Goal: Task Accomplishment & Management: Complete application form

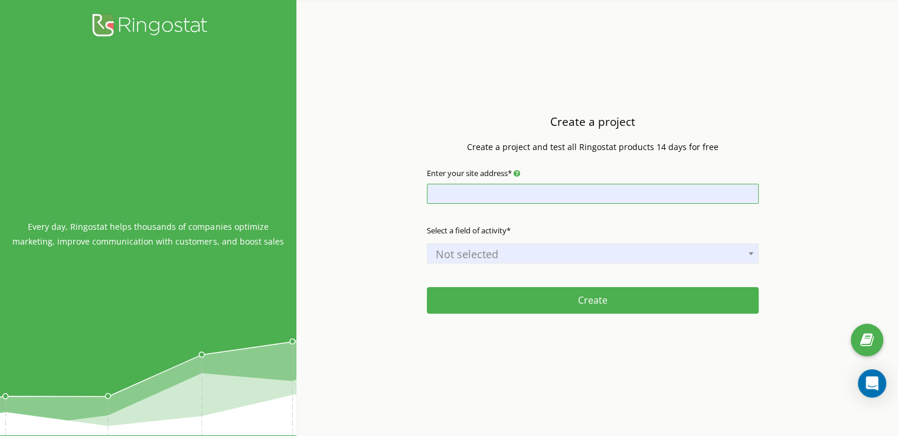
click at [528, 194] on input "Enter your site address*" at bounding box center [593, 194] width 332 height 20
type input "[DOMAIN_NAME]"
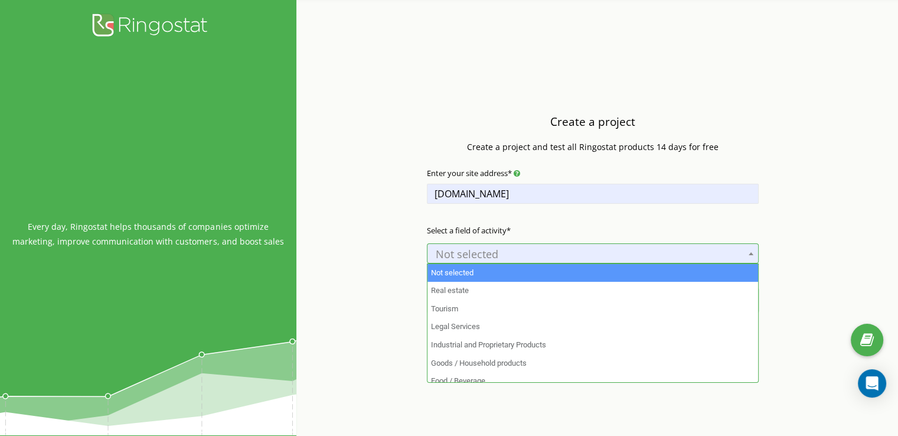
click at [483, 255] on span "Not selected" at bounding box center [593, 254] width 324 height 17
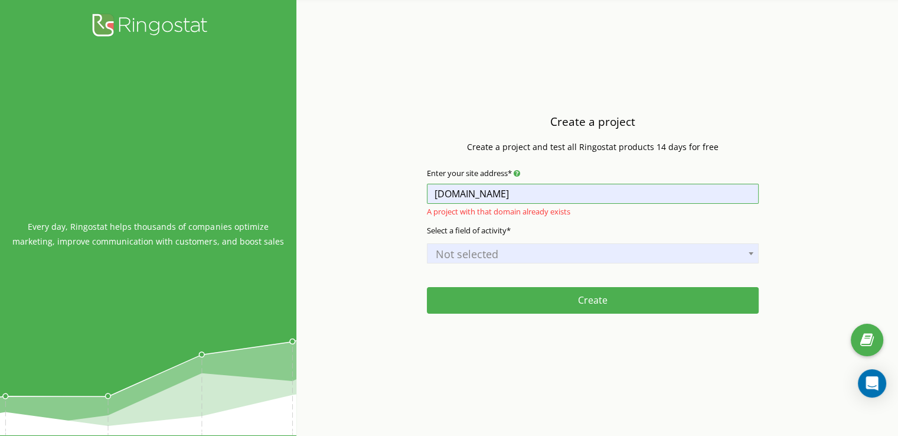
click at [507, 197] on input "testIrina.com" at bounding box center [593, 194] width 332 height 20
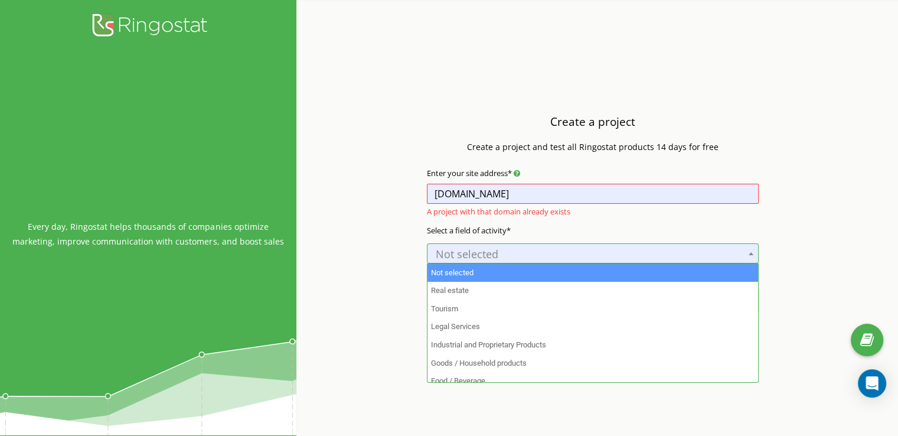
click at [509, 252] on span "Not selected" at bounding box center [593, 254] width 324 height 17
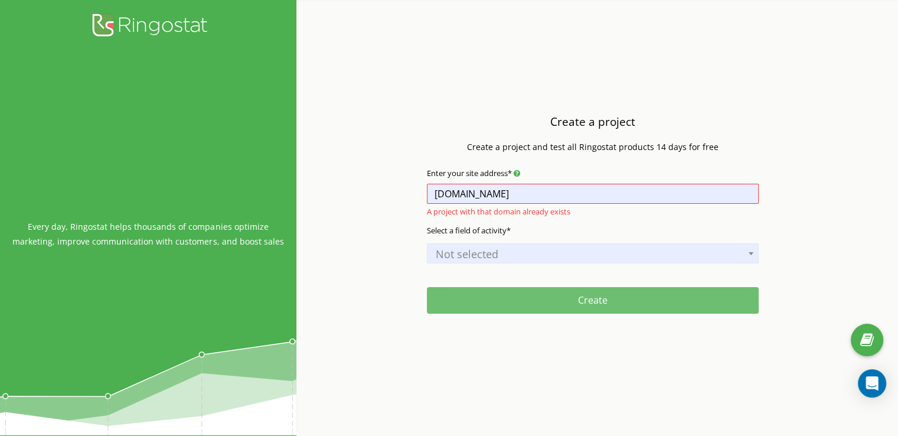
click at [521, 302] on button "Create" at bounding box center [593, 300] width 332 height 27
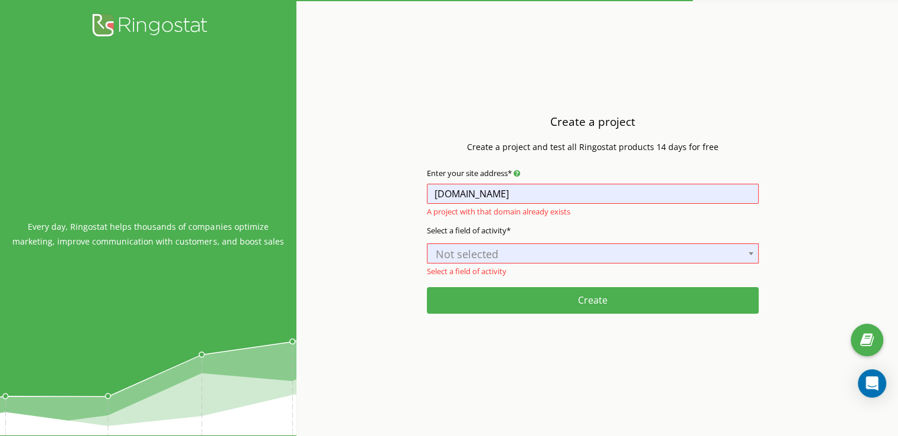
click at [501, 242] on div "Not selected Real estate Tourism Legal Services Industrial and Proprietary Prod…" at bounding box center [593, 252] width 332 height 22
click at [498, 253] on span "Not selected" at bounding box center [593, 254] width 324 height 17
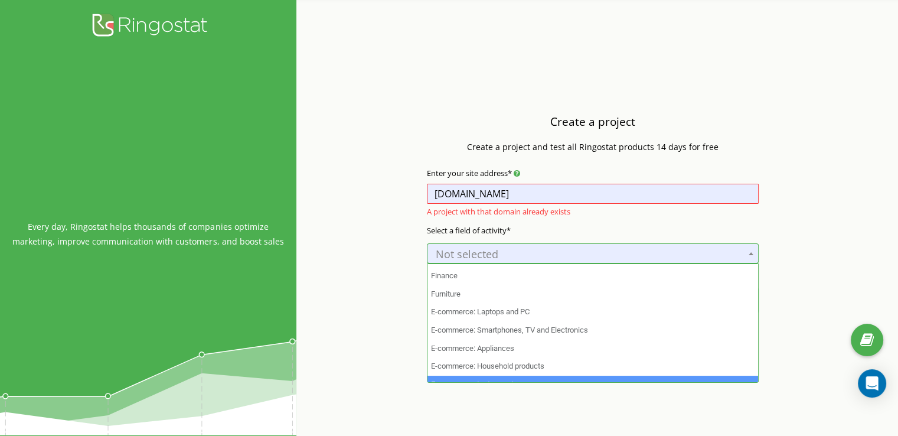
scroll to position [244, 0]
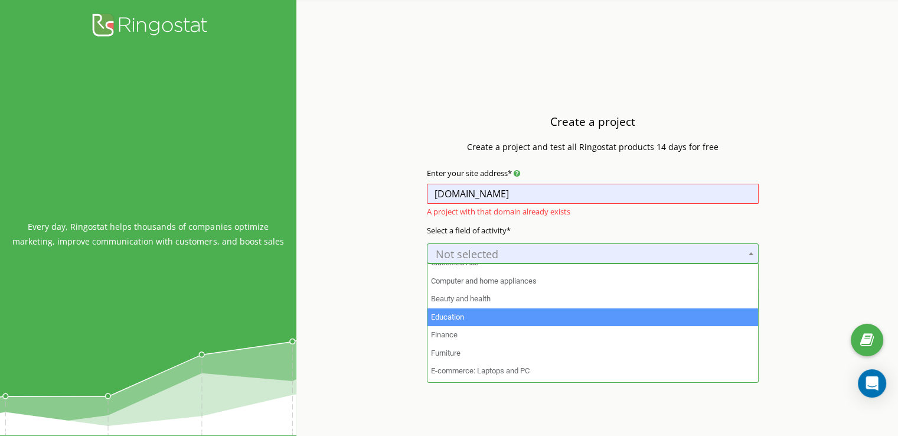
select select "16"
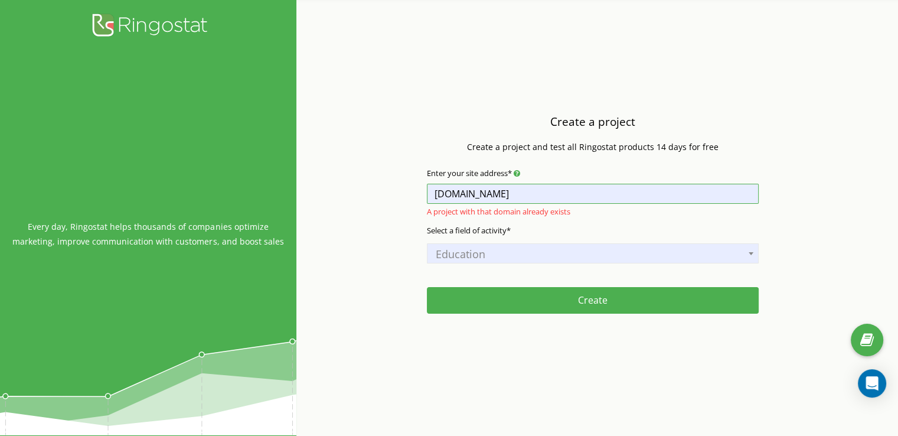
click at [475, 188] on input "testIrina.com" at bounding box center [593, 194] width 332 height 20
drag, startPoint x: 445, startPoint y: 191, endPoint x: 397, endPoint y: 191, distance: 47.8
click at [397, 191] on div "Create a project Create a project and test all Ringostat products 14 days for f…" at bounding box center [592, 218] width 593 height 436
click at [402, 232] on div "Create a project Create a project and test all Ringostat products 14 days for f…" at bounding box center [592, 218] width 593 height 436
click at [462, 193] on input "Enter your site address*" at bounding box center [593, 194] width 332 height 20
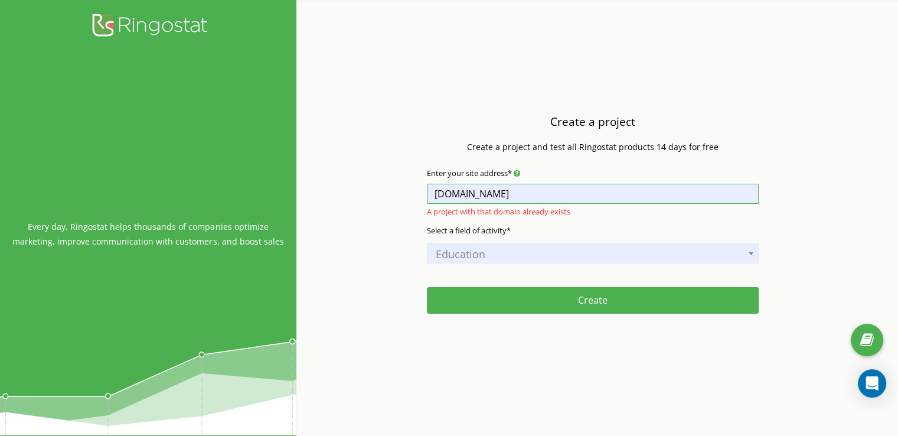
click at [457, 190] on input "testIrina.com" at bounding box center [593, 194] width 332 height 20
click at [470, 193] on input "testIrina.com" at bounding box center [593, 194] width 332 height 20
type input "testIrina11.com"
click at [566, 227] on div "Select a field of activity* Not selected Real estate Tourism Legal Services Ind…" at bounding box center [593, 254] width 332 height 71
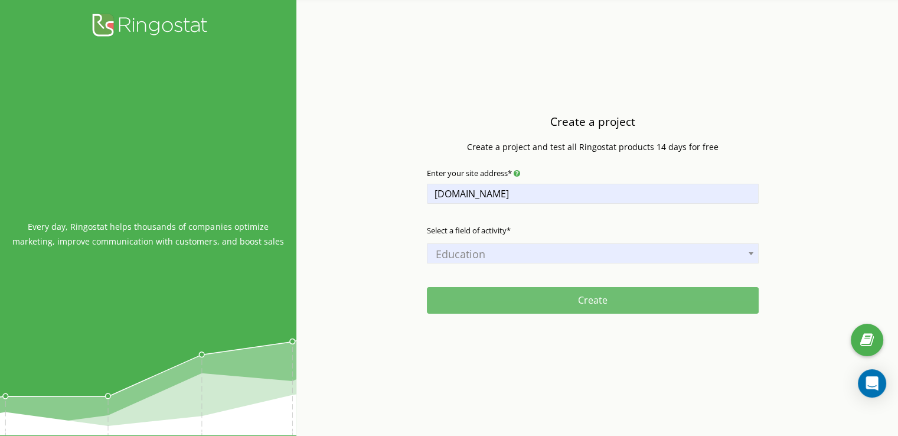
click at [577, 304] on button "Create" at bounding box center [593, 300] width 332 height 27
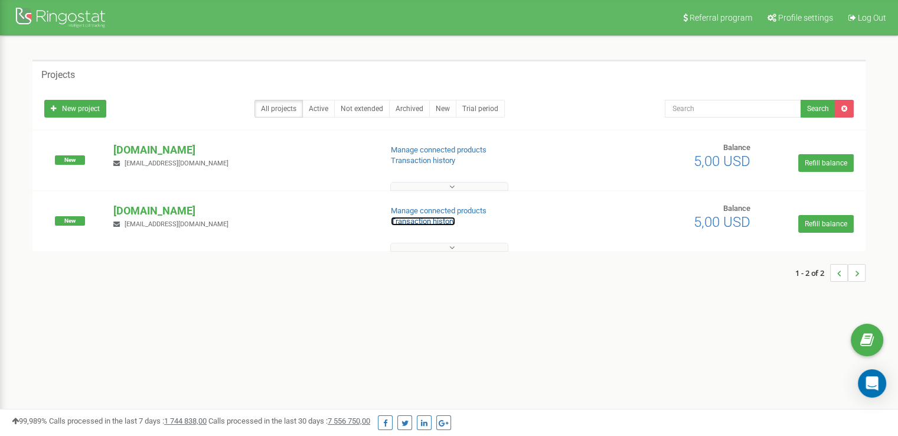
click at [436, 222] on link "Transaction history" at bounding box center [423, 221] width 64 height 9
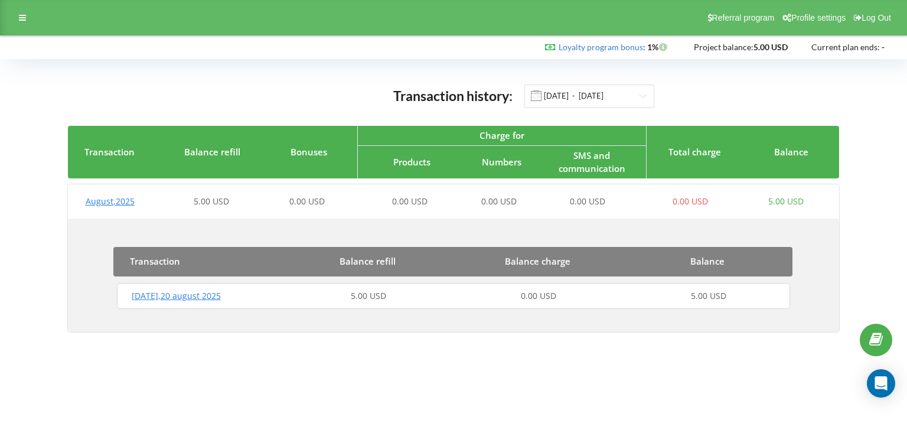
click at [744, 88] on div "Transaction history: 01.03.2025 - 20.08.2025" at bounding box center [454, 96] width 772 height 24
click at [881, 387] on icon "Open Intercom Messenger" at bounding box center [880, 383] width 15 height 15
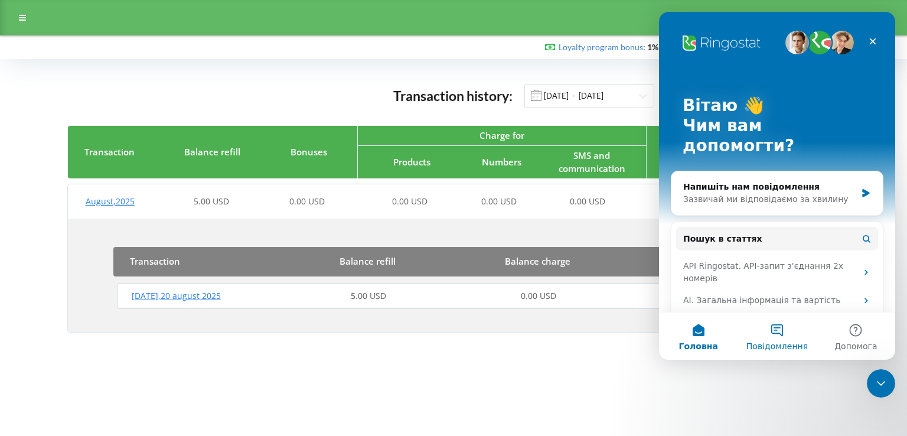
click at [780, 338] on button "Повідомлення" at bounding box center [777, 335] width 79 height 47
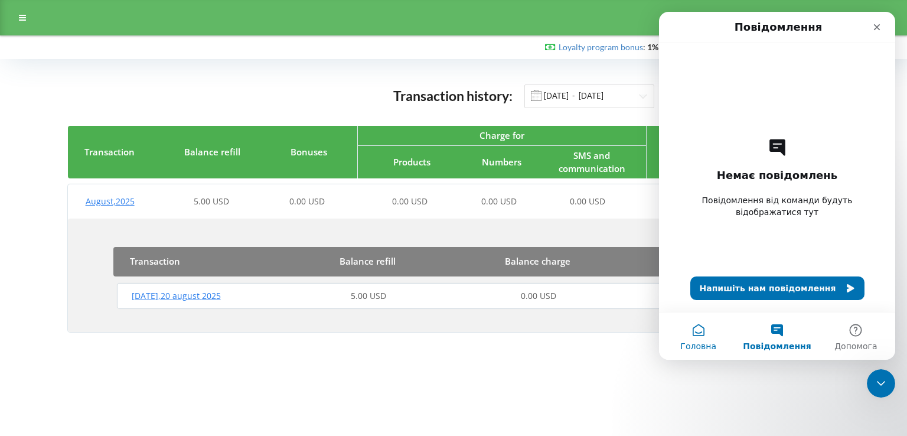
click at [690, 328] on button "Головна" at bounding box center [698, 335] width 79 height 47
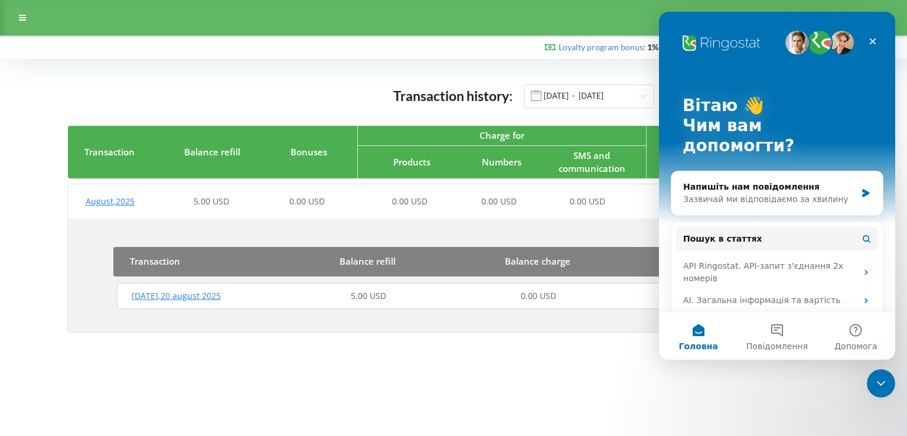
click at [526, 362] on body "Referral program Profile settings Log Out Loyalty program bonus : Bonus : 1% 5.…" at bounding box center [453, 218] width 907 height 436
